Goal: Task Accomplishment & Management: Manage account settings

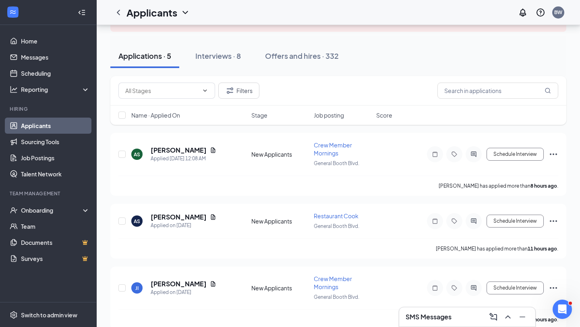
scroll to position [62, 0]
click at [185, 151] on h5 "[PERSON_NAME]" at bounding box center [179, 149] width 56 height 9
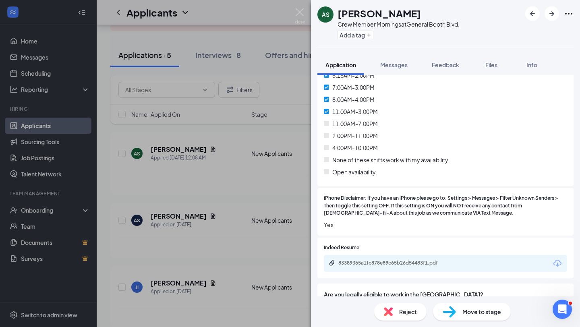
scroll to position [435, 0]
click at [414, 259] on div "83389365a1fc878e89c65b26d54483f1.pdf" at bounding box center [394, 262] width 113 height 6
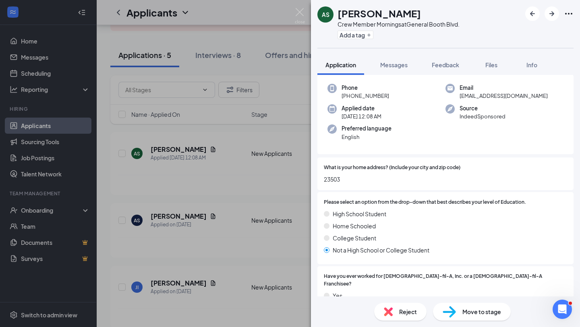
scroll to position [34, 0]
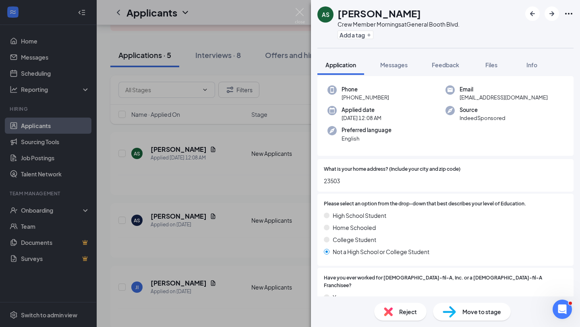
click at [408, 302] on span "Reject" at bounding box center [408, 311] width 18 height 9
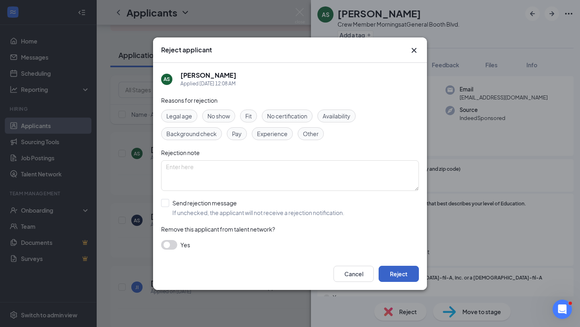
click at [406, 275] on button "Reject" at bounding box center [399, 274] width 40 height 16
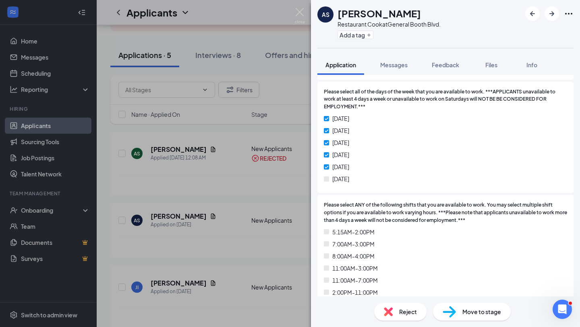
scroll to position [280, 0]
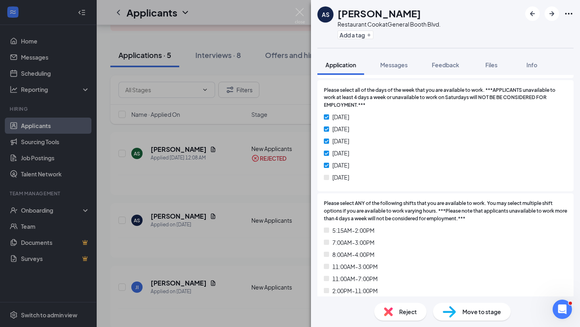
click at [407, 302] on span "Reject" at bounding box center [408, 311] width 18 height 9
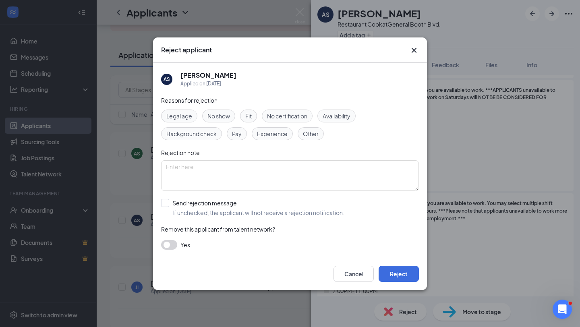
click at [342, 118] on span "Availability" at bounding box center [337, 116] width 28 height 9
click at [400, 275] on button "Reject" at bounding box center [399, 274] width 40 height 16
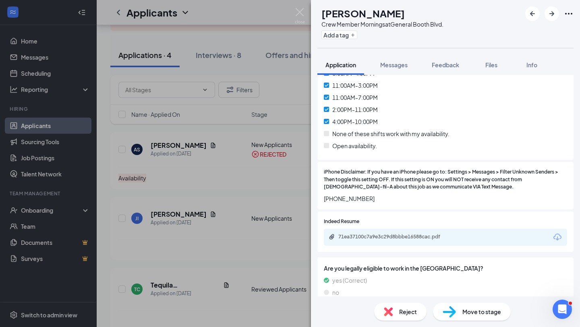
scroll to position [464, 0]
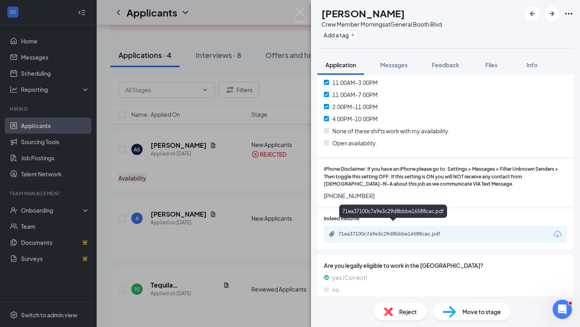
click at [417, 231] on div "71ea37100c7a9e3c29d8bbbe16588cac.pdf" at bounding box center [394, 234] width 113 height 6
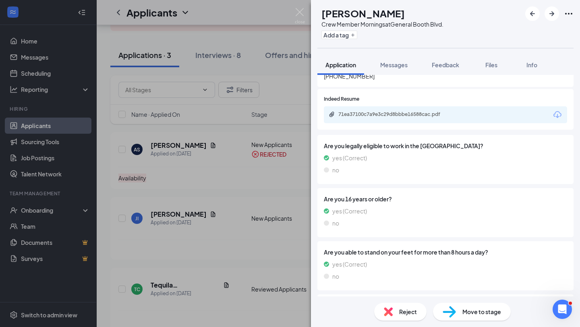
scroll to position [585, 0]
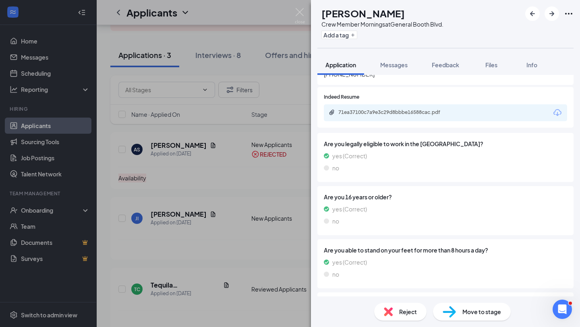
click at [414, 302] on span "Reject" at bounding box center [408, 311] width 18 height 9
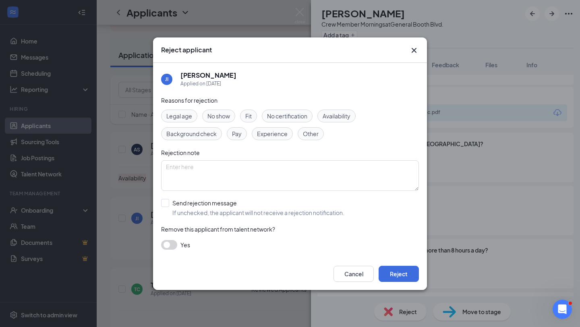
click at [252, 118] on span "Fit" at bounding box center [248, 116] width 6 height 9
click at [397, 278] on button "Reject" at bounding box center [399, 274] width 40 height 16
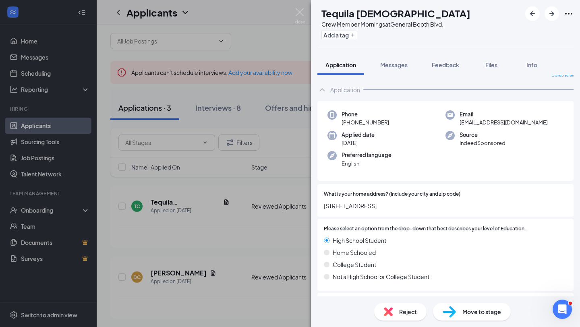
scroll to position [10, 0]
click at [300, 12] on img at bounding box center [300, 16] width 10 height 16
